Goal: Check status: Check status

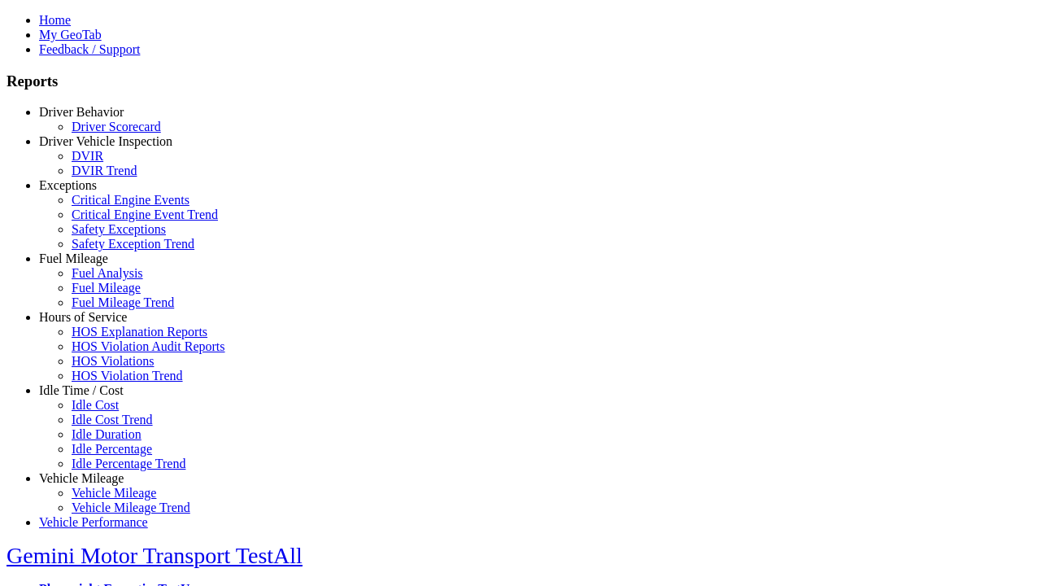
click at [94, 119] on link "Driver Behavior" at bounding box center [81, 112] width 85 height 14
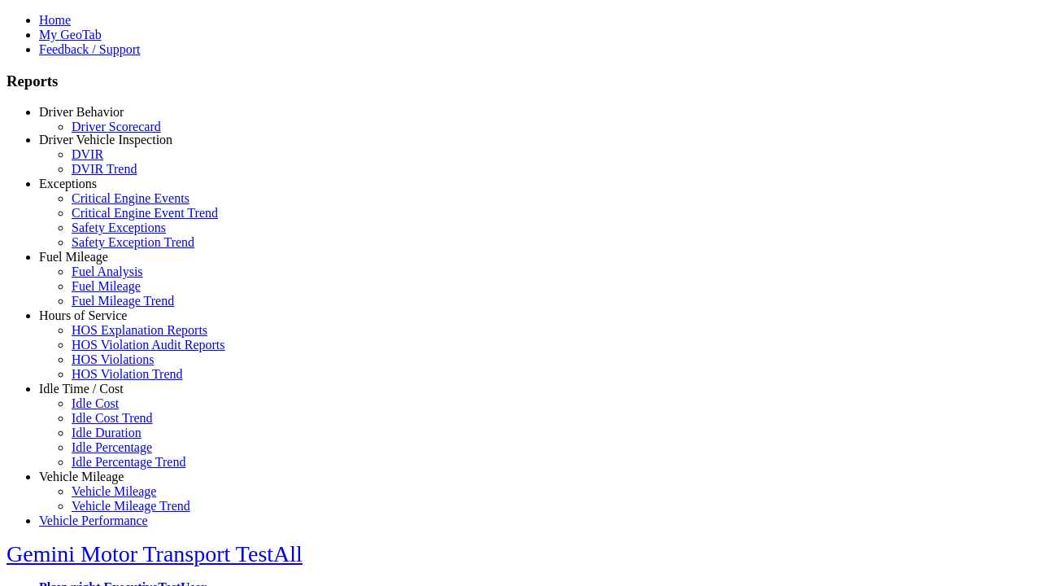
scroll to position [2, 0]
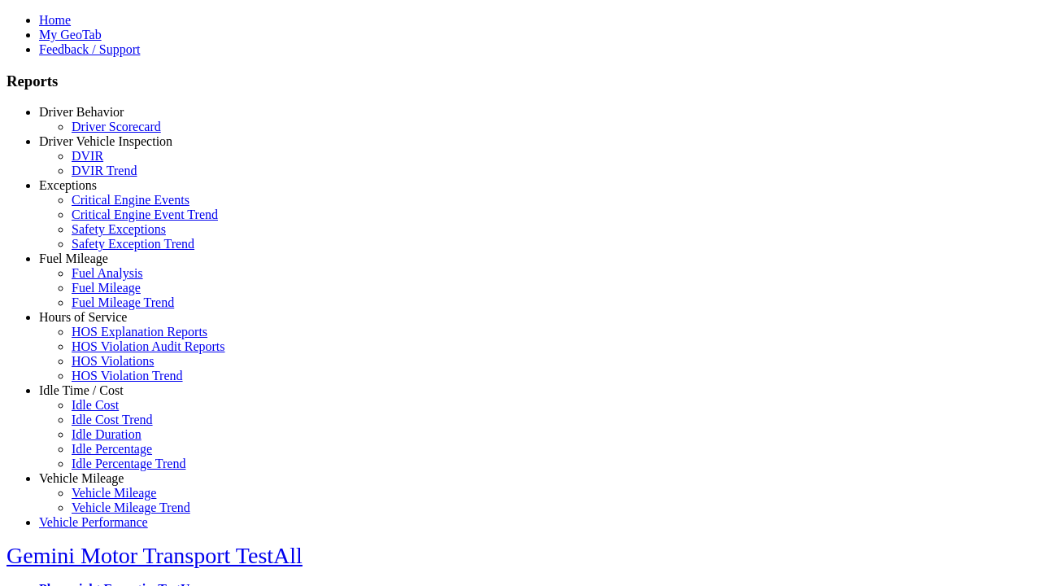
click at [106, 133] on link "Driver Scorecard" at bounding box center [116, 127] width 89 height 14
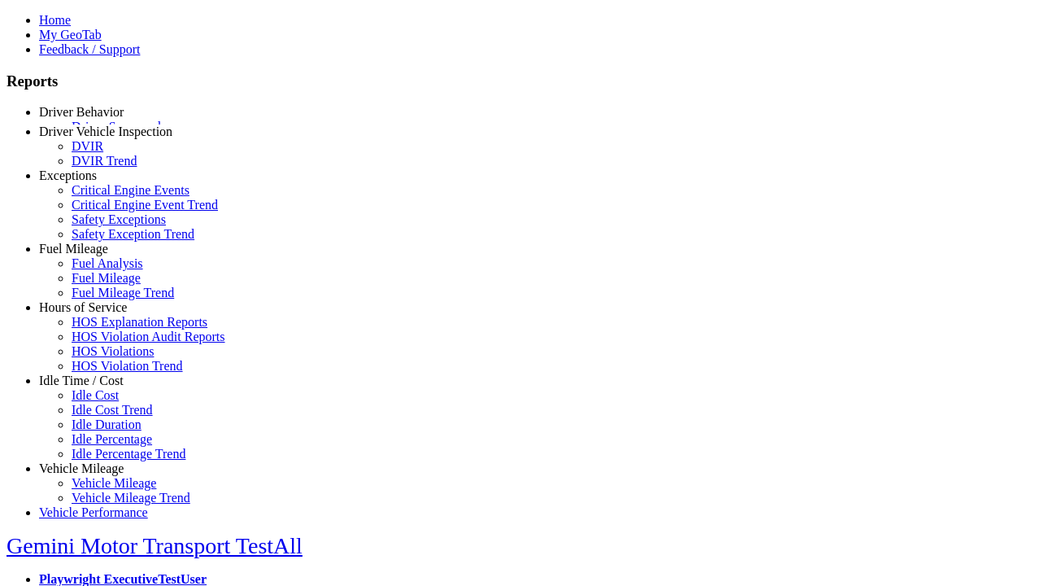
select select "**"
